Goal: Task Accomplishment & Management: Manage account settings

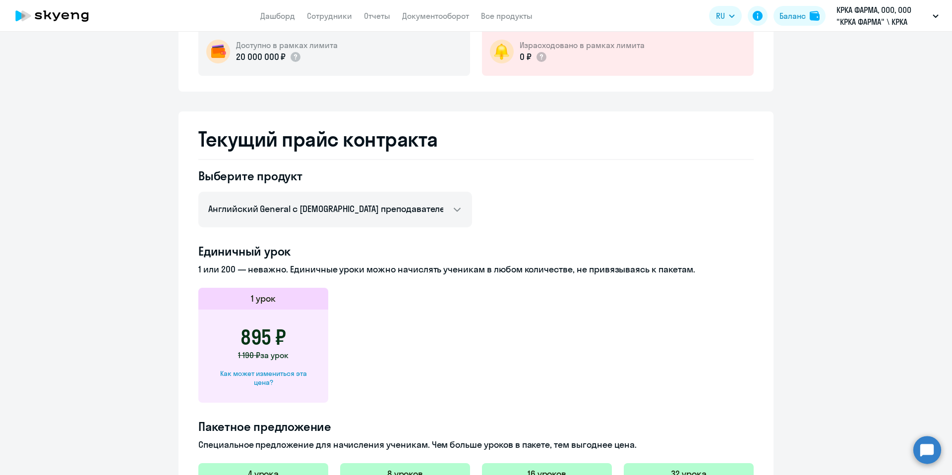
scroll to position [116, 0]
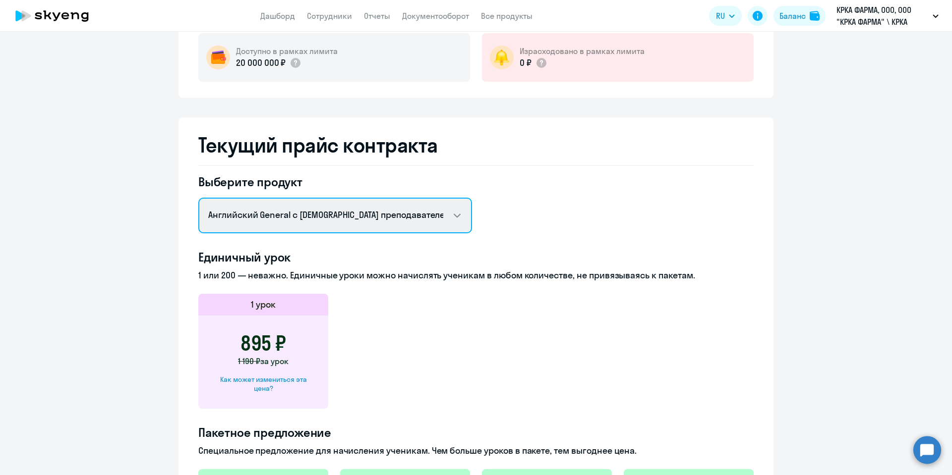
click at [305, 215] on select "Английский General с [DEMOGRAPHIC_DATA] преподавателем Английский General с [DE…" at bounding box center [335, 216] width 274 height 36
click at [198, 198] on select "Английский General с [DEMOGRAPHIC_DATA] преподавателем Английский General с [DE…" at bounding box center [335, 216] width 274 height 36
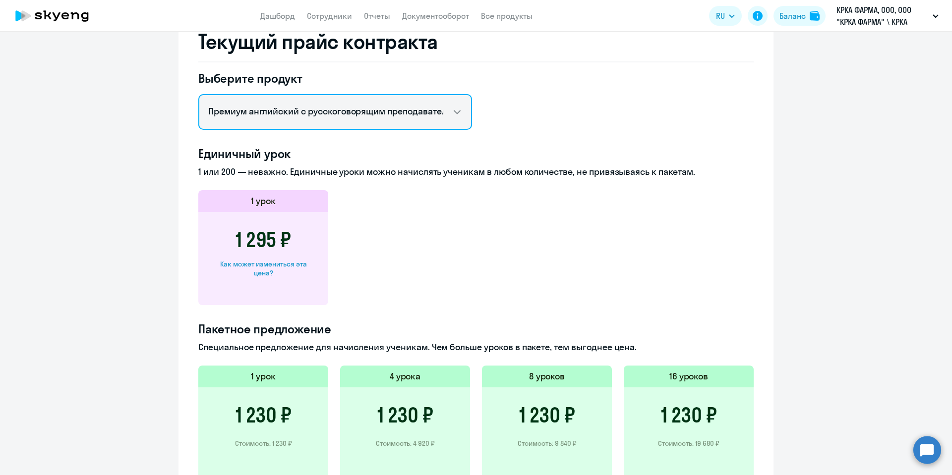
scroll to position [168, 0]
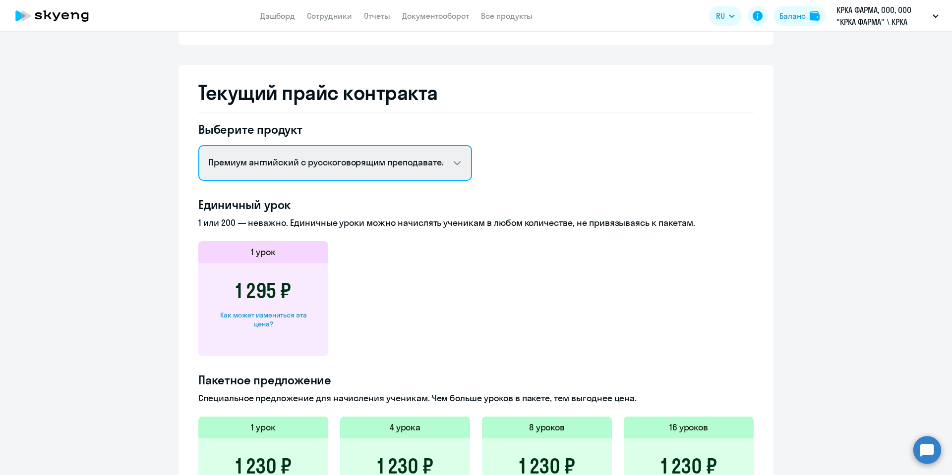
click at [453, 169] on select "Английский General с [DEMOGRAPHIC_DATA] преподавателем Английский General с [DE…" at bounding box center [335, 163] width 274 height 36
click at [198, 145] on select "Английский General с [DEMOGRAPHIC_DATA] преподавателем Английский General с [DE…" at bounding box center [335, 163] width 274 height 36
click at [459, 162] on select "Английский General с [DEMOGRAPHIC_DATA] преподавателем Английский General с [DE…" at bounding box center [335, 163] width 274 height 36
select select "english_adult_not_native_speaker"
click at [198, 145] on select "Английский General с [DEMOGRAPHIC_DATA] преподавателем Английский General с [DE…" at bounding box center [335, 163] width 274 height 36
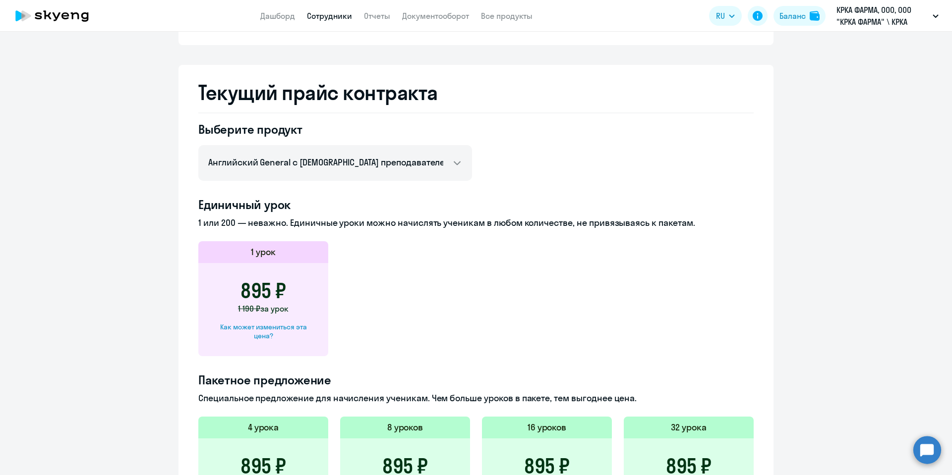
click at [309, 11] on link "Сотрудники" at bounding box center [329, 16] width 45 height 10
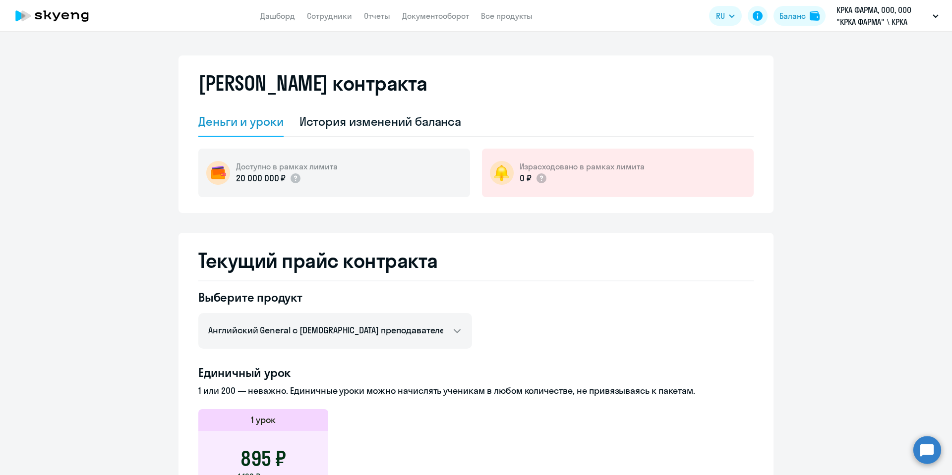
select select "30"
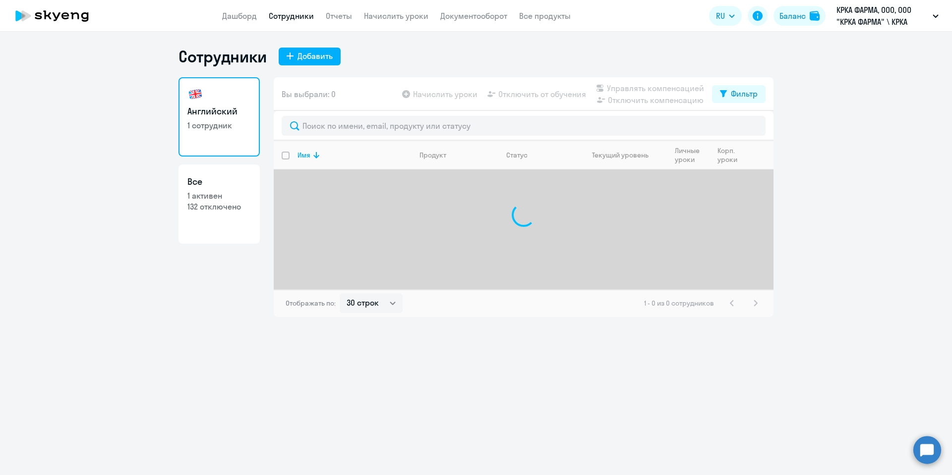
select select "30"
